Goal: Information Seeking & Learning: Understand process/instructions

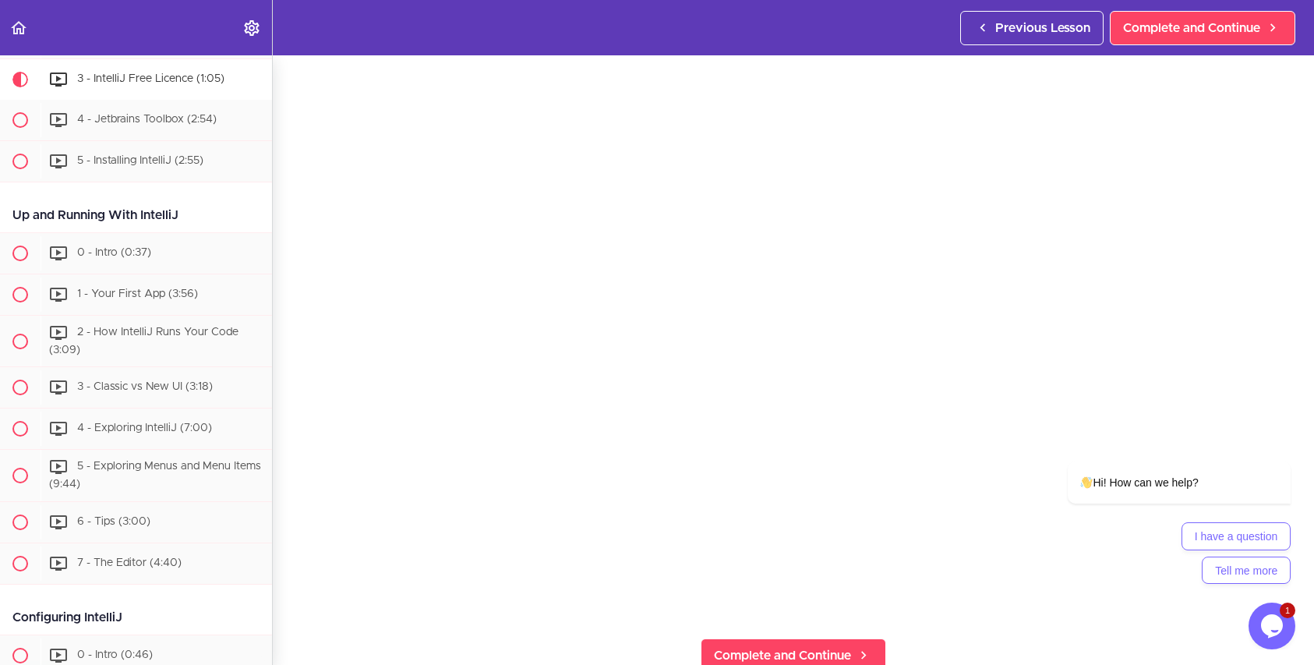
scroll to position [224, 0]
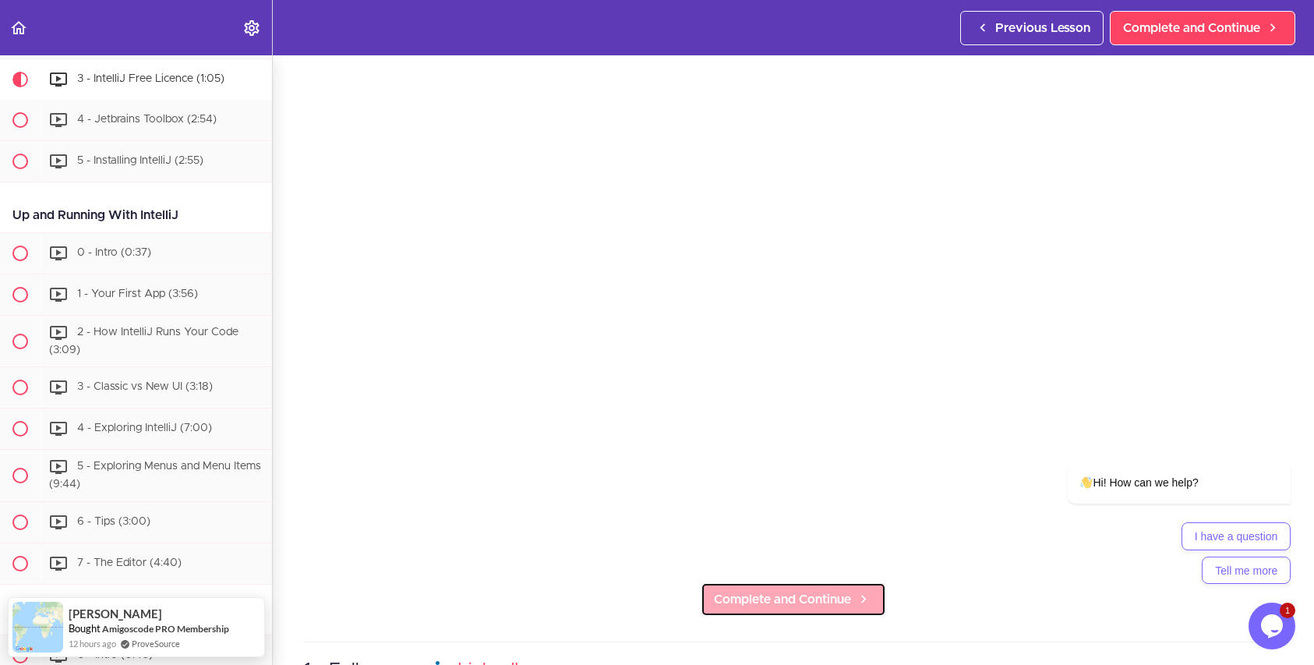
click at [767, 588] on link "Complete and Continue" at bounding box center [793, 599] width 185 height 34
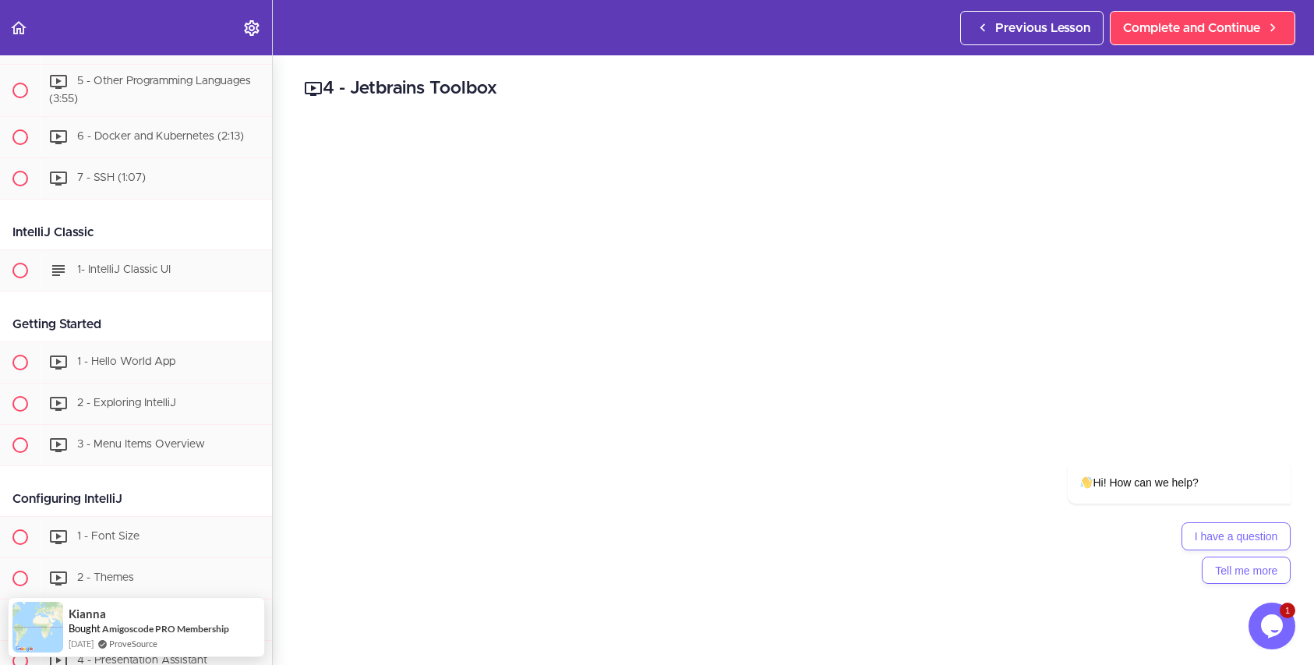
scroll to position [4620, 0]
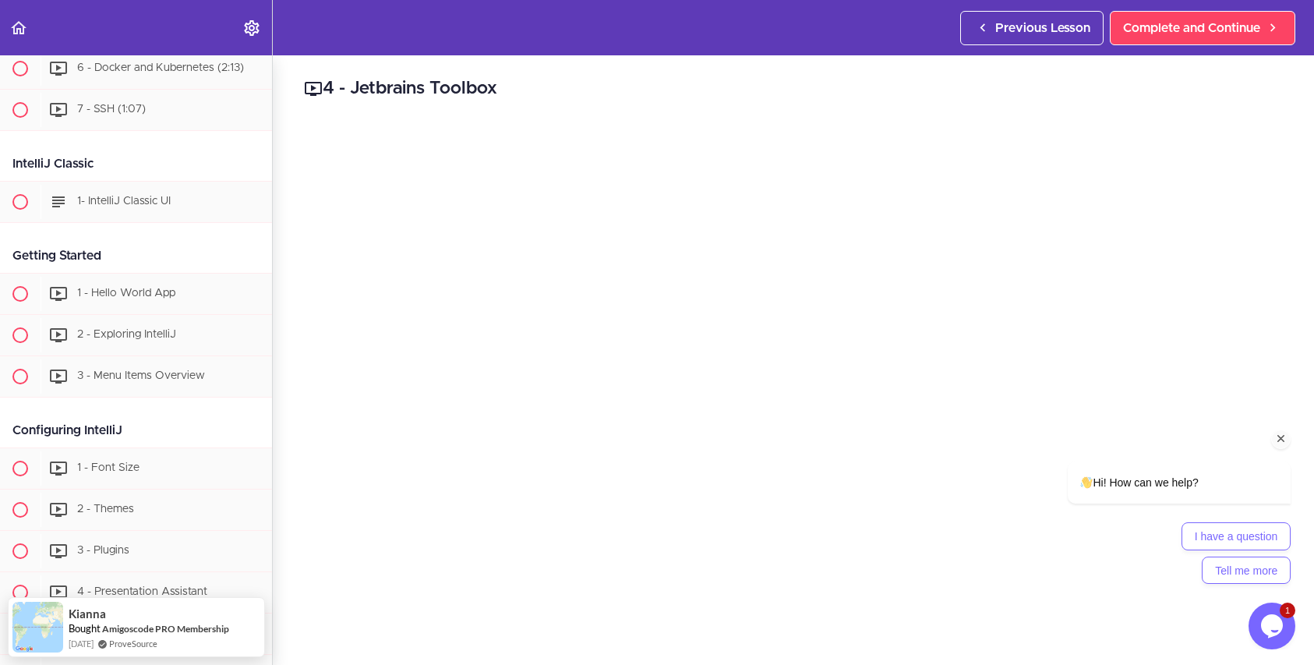
click at [1125, 550] on div "I have a question Tell me more" at bounding box center [1179, 553] width 223 height 62
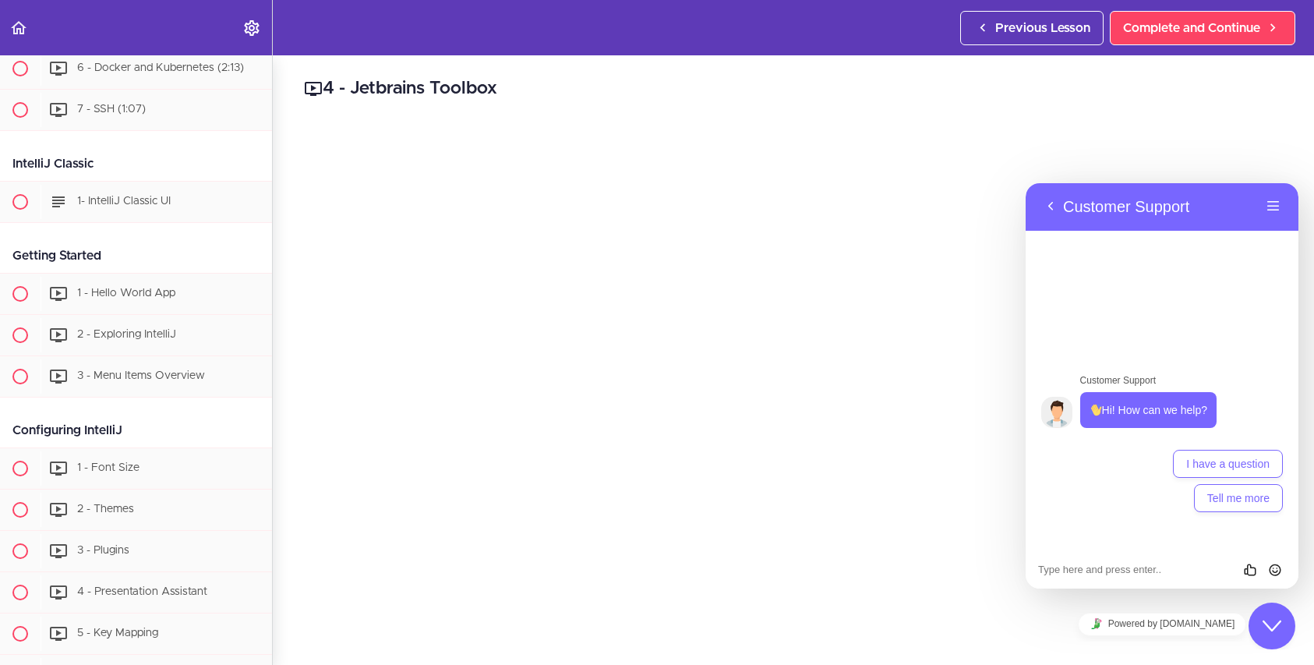
click at [1266, 628] on icon "Close Chat This icon closes the chat window." at bounding box center [1271, 625] width 19 height 19
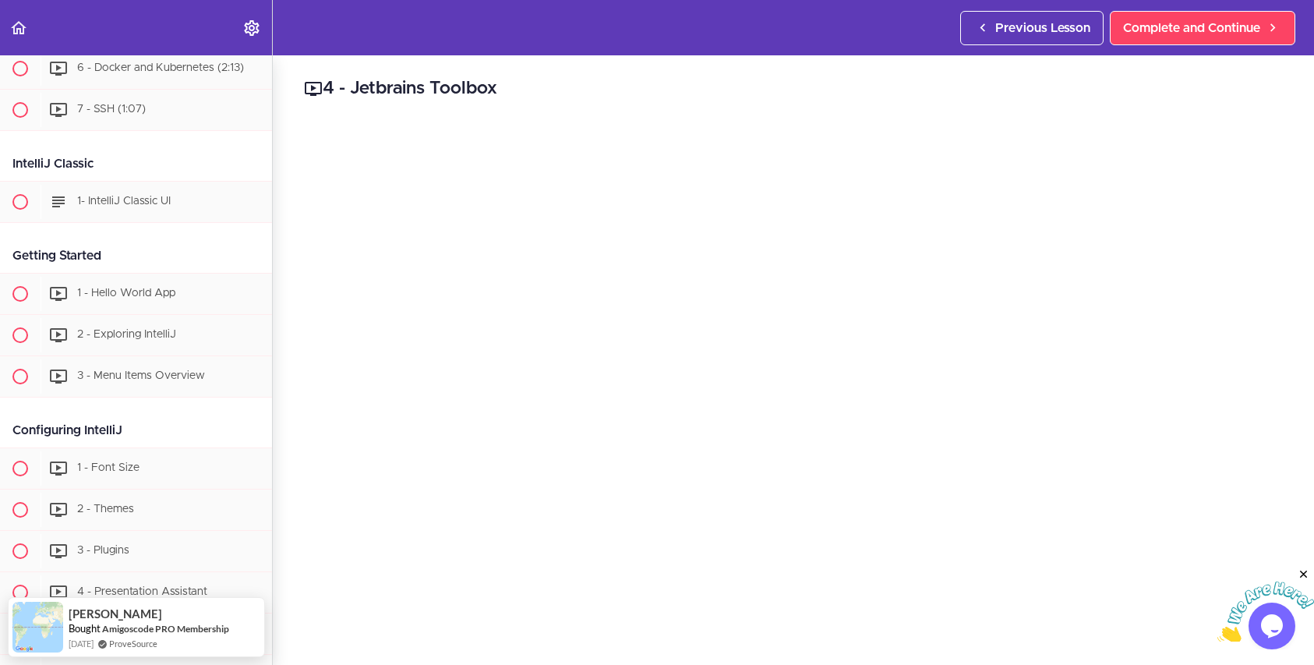
scroll to position [38, 0]
click at [1221, 581] on img at bounding box center [1265, 612] width 97 height 62
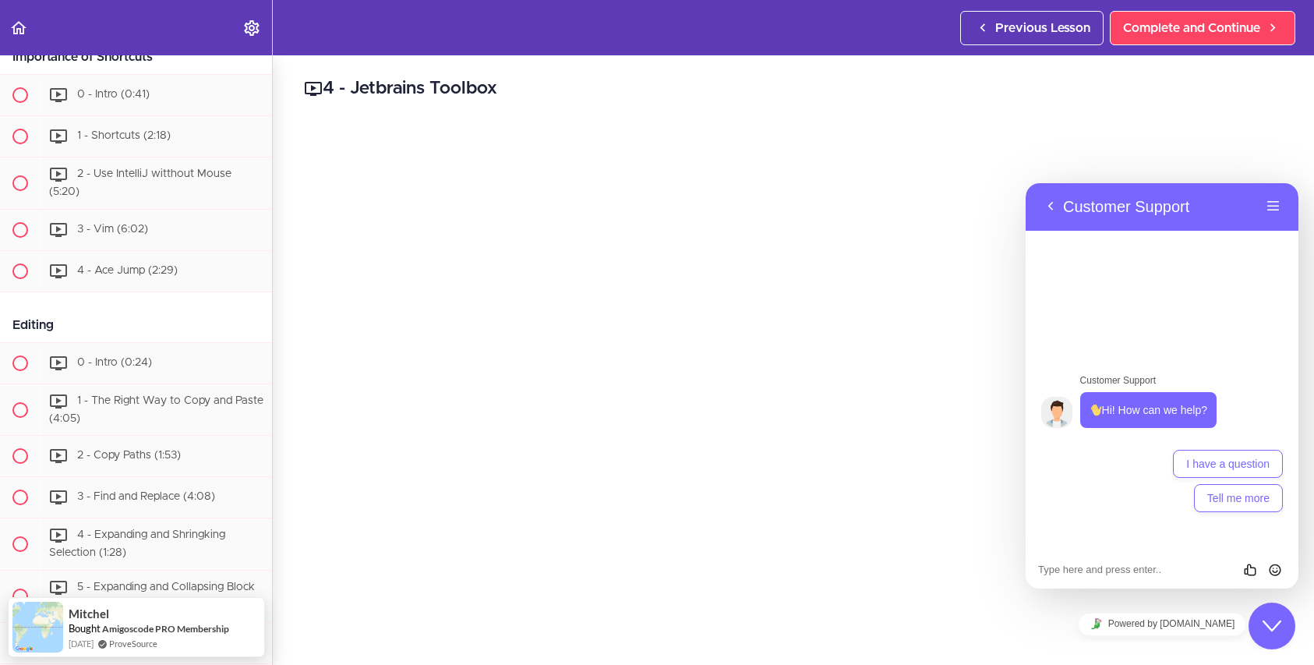
scroll to position [1423, 0]
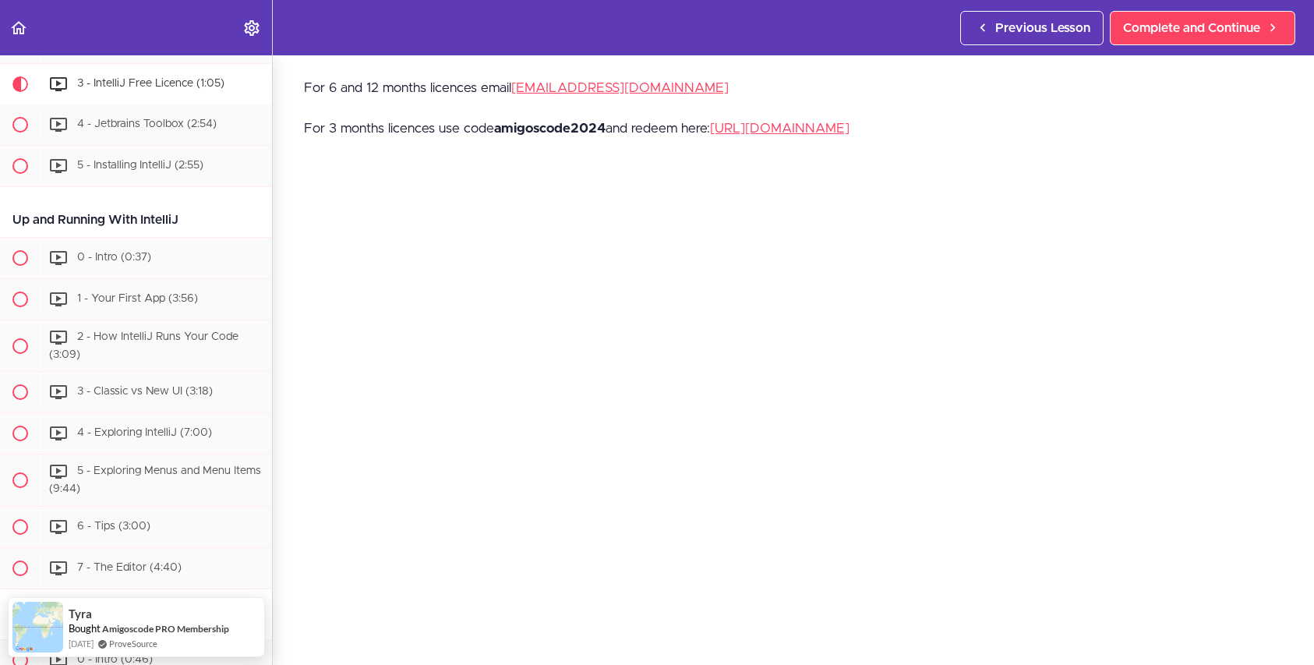
scroll to position [51, 0]
click at [849, 130] on link "[URL][DOMAIN_NAME]" at bounding box center [779, 126] width 139 height 13
click at [576, 125] on strong "amigoscode2024" at bounding box center [549, 126] width 111 height 13
copy strong "amigoscode2024"
